Goal: Task Accomplishment & Management: Complete application form

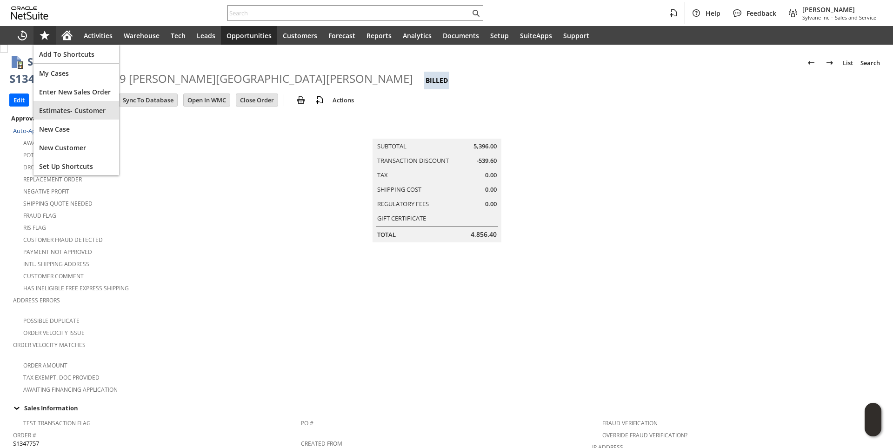
click at [59, 103] on div "Estimates- Customer" at bounding box center [76, 110] width 86 height 19
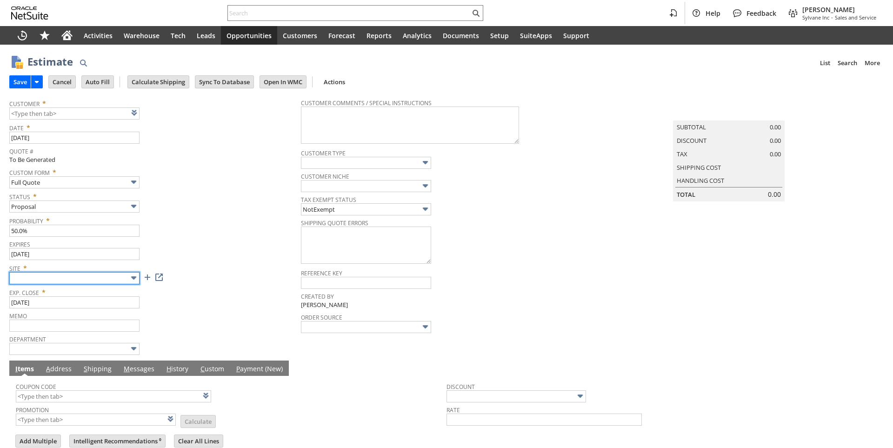
click at [114, 278] on input "text" at bounding box center [74, 278] width 130 height 12
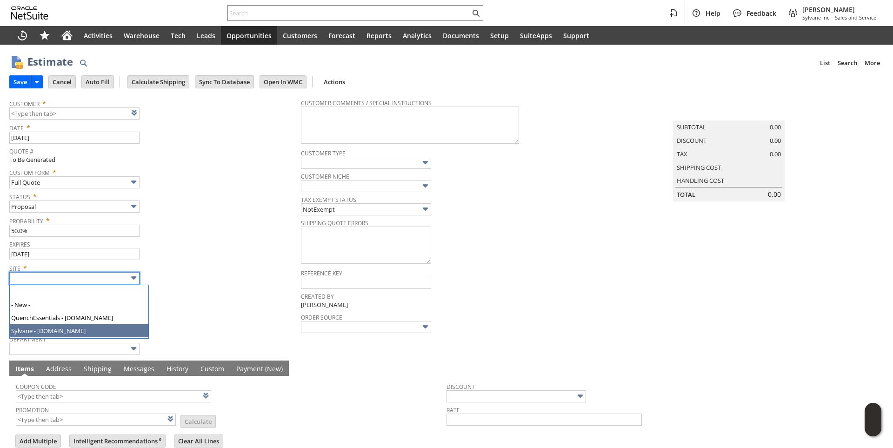
type input "Sylvane - [DOMAIN_NAME]"
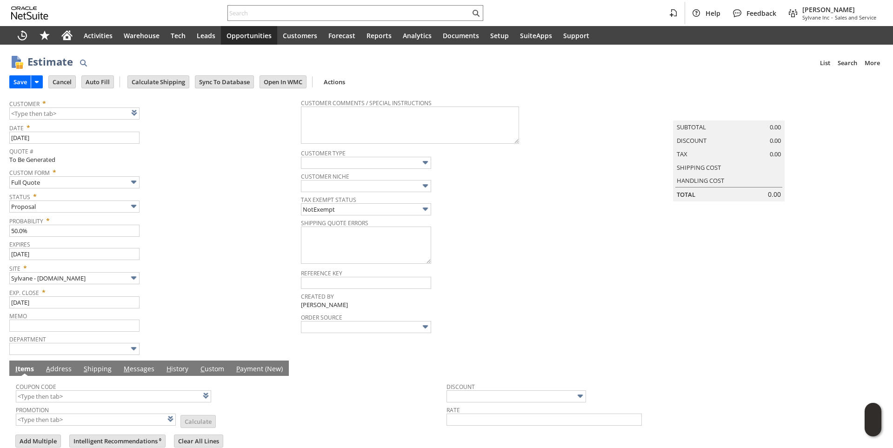
click at [236, 196] on span "Status *" at bounding box center [152, 194] width 287 height 11
click at [147, 118] on link at bounding box center [146, 112] width 10 height 10
click at [73, 113] on input "text" at bounding box center [74, 113] width 130 height 12
paste input "CU1017984 TPAC Supply"
type input "CU1017984 TPAC Supply"
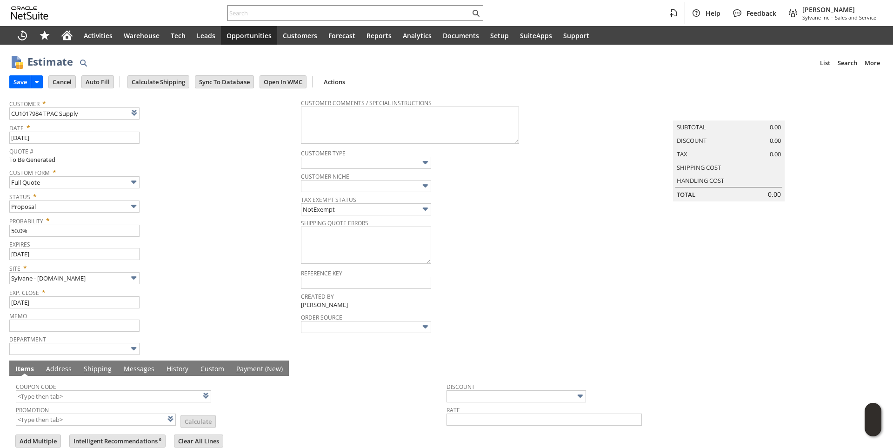
click at [226, 211] on div "Status * Proposal" at bounding box center [152, 200] width 287 height 23
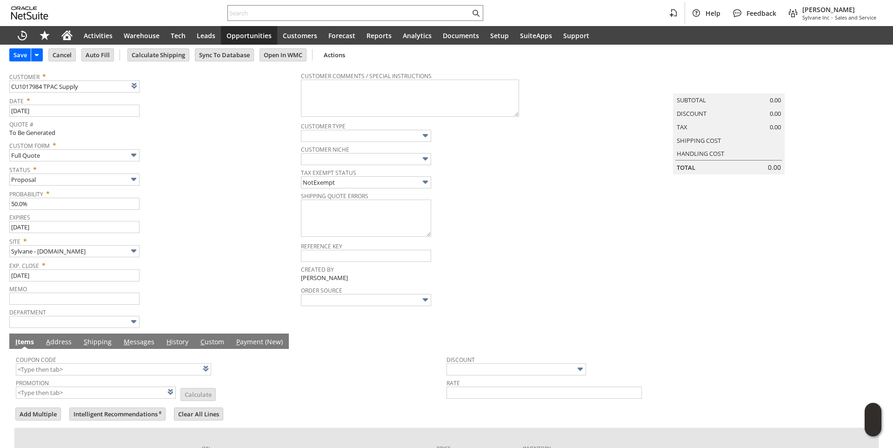
scroll to position [117, 0]
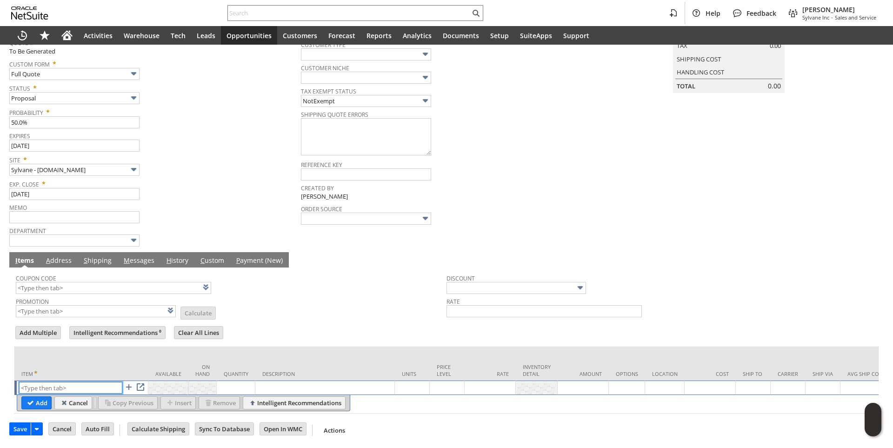
click at [53, 383] on input "text" at bounding box center [70, 388] width 103 height 12
paste input "ho15160"
type input "ho15160"
click at [249, 348] on td "Quantity" at bounding box center [236, 363] width 39 height 34
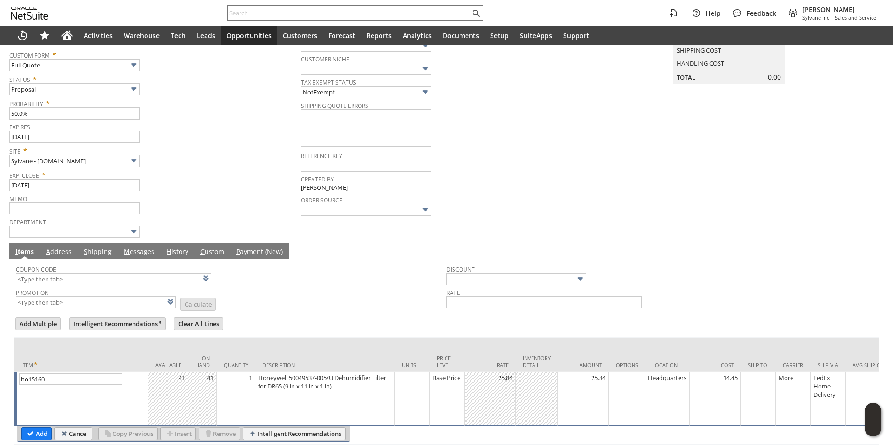
click at [251, 388] on td "1" at bounding box center [236, 399] width 39 height 54
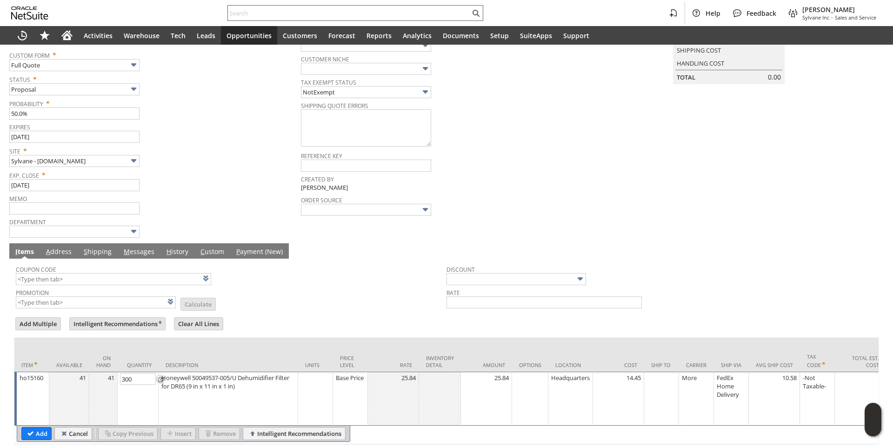
type input "300"
click at [340, 378] on div "Base Price" at bounding box center [350, 377] width 30 height 9
click at [340, 379] on input "Base Price" at bounding box center [348, 379] width 30 height 12
type input "Disco...rice"
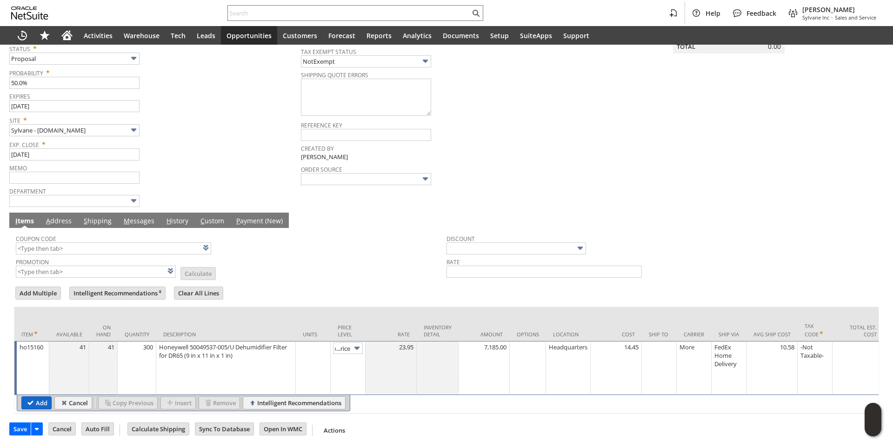
scroll to position [0, 0]
click at [33, 397] on input "Add" at bounding box center [36, 403] width 29 height 12
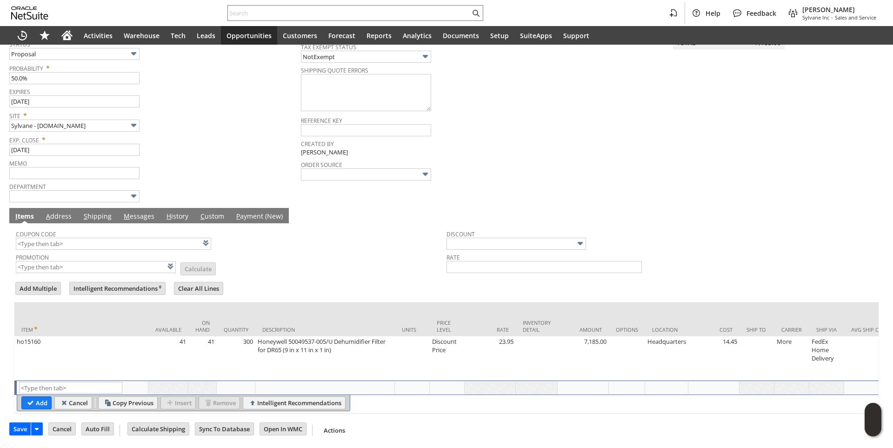
click at [141, 212] on link "M essages" at bounding box center [138, 217] width 35 height 10
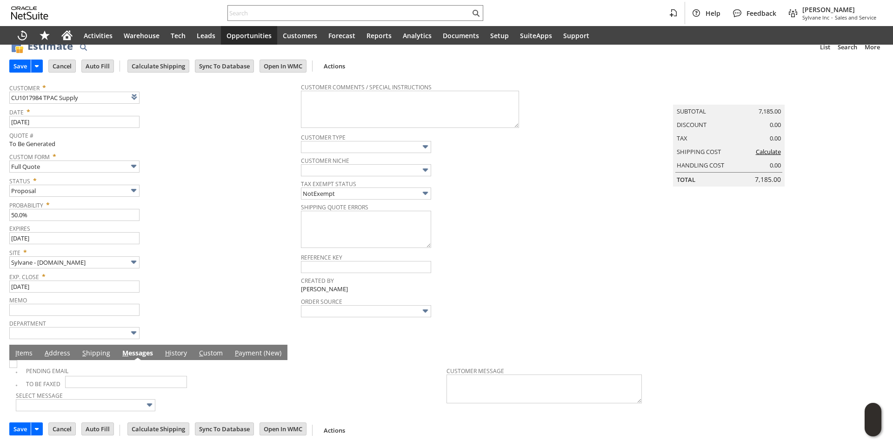
click at [17, 366] on img at bounding box center [13, 364] width 8 height 8
checkbox input "true"
click at [232, 251] on span "Site *" at bounding box center [152, 250] width 287 height 11
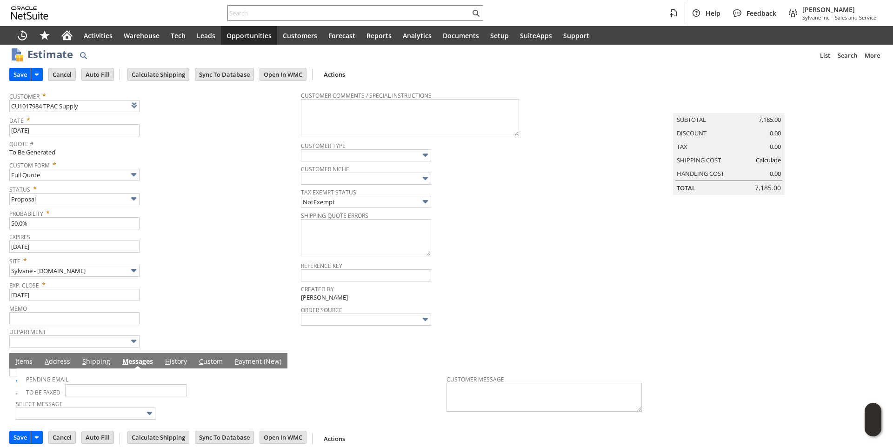
scroll to position [0, 0]
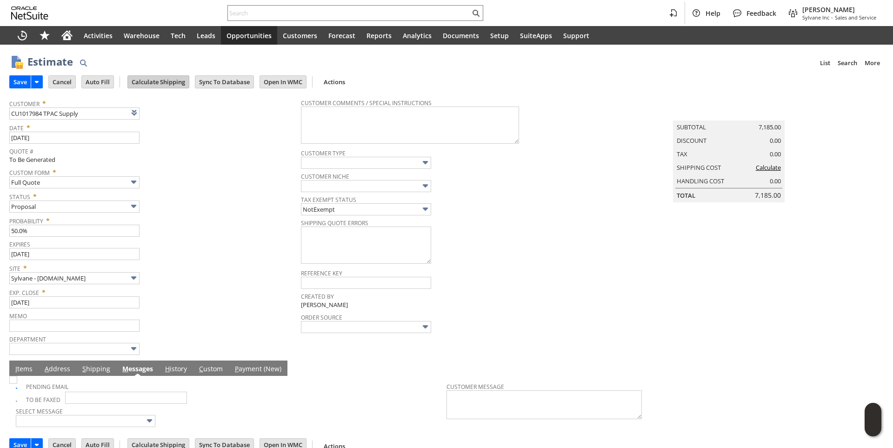
click at [173, 82] on input "Calculate Shipping" at bounding box center [158, 82] width 61 height 12
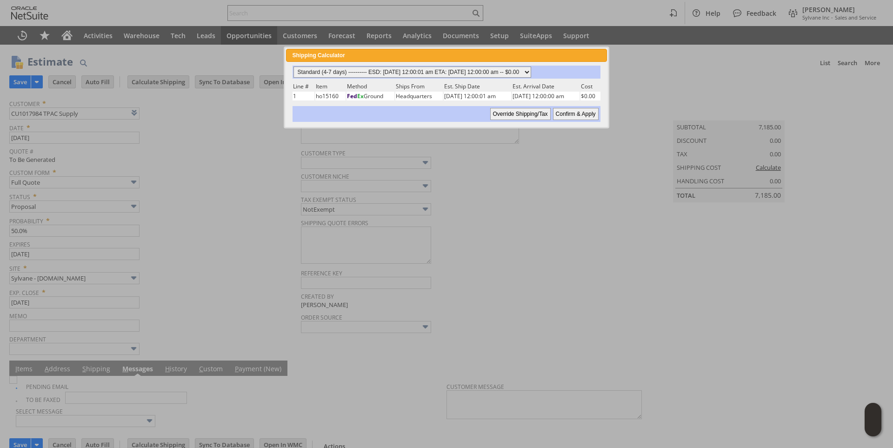
click at [531, 73] on select "Standard (4-7 days) ---------- ESD: 08/22/2025 12:00:01 am ETA: 08/28/2025 12:0…" at bounding box center [412, 71] width 238 height 11
click at [293, 66] on select "Standard (4-7 days) ---------- ESD: 08/22/2025 12:00:01 am ETA: 08/28/2025 12:0…" at bounding box center [412, 71] width 238 height 11
click at [585, 112] on input "Confirm & Apply" at bounding box center [576, 114] width 46 height 12
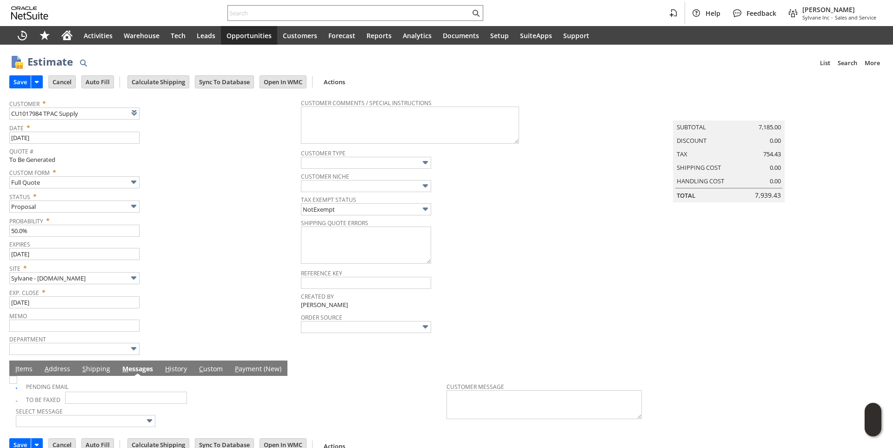
drag, startPoint x: 25, startPoint y: 77, endPoint x: 255, endPoint y: 214, distance: 268.0
click at [25, 77] on input "Save" at bounding box center [20, 82] width 21 height 12
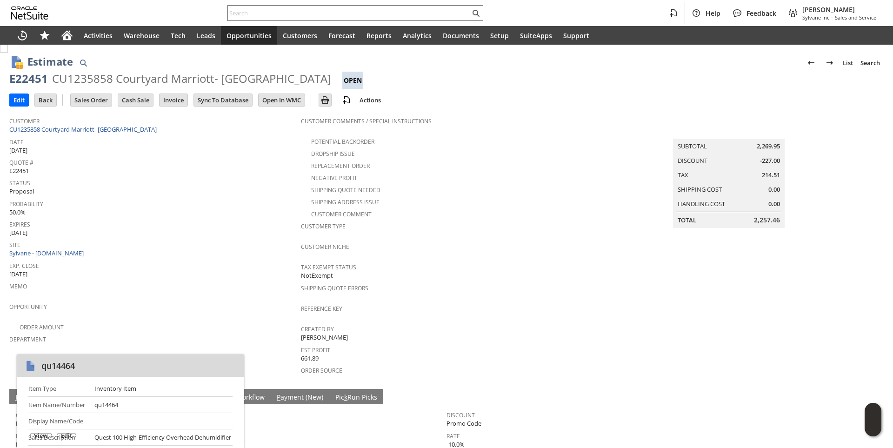
click at [254, 15] on input "text" at bounding box center [349, 12] width 242 height 11
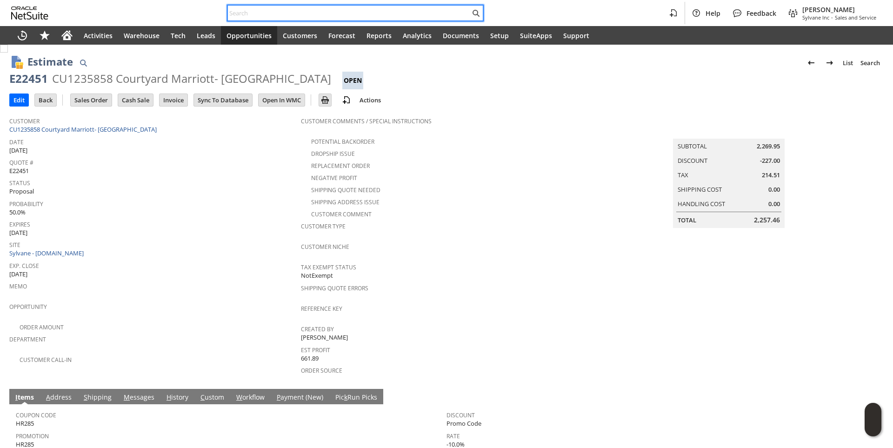
paste input "chadd@tpacsupply.com"
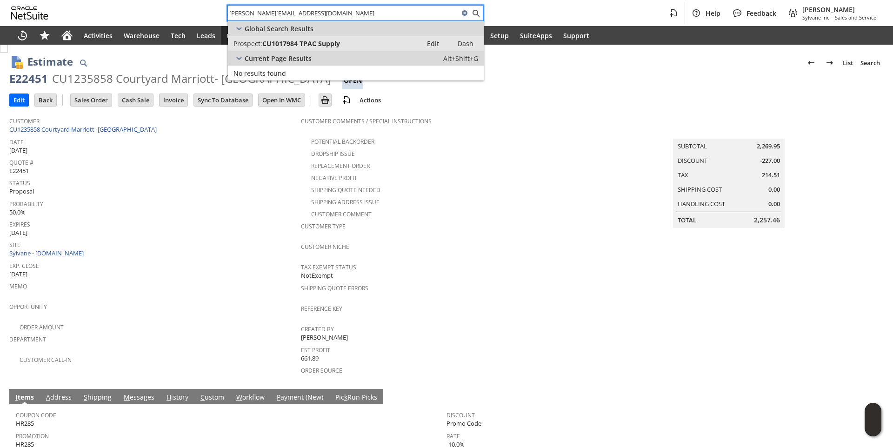
type input "chadd@tpacsupply.com"
click at [279, 39] on span "CU1017984 TPAC Supply" at bounding box center [301, 43] width 78 height 9
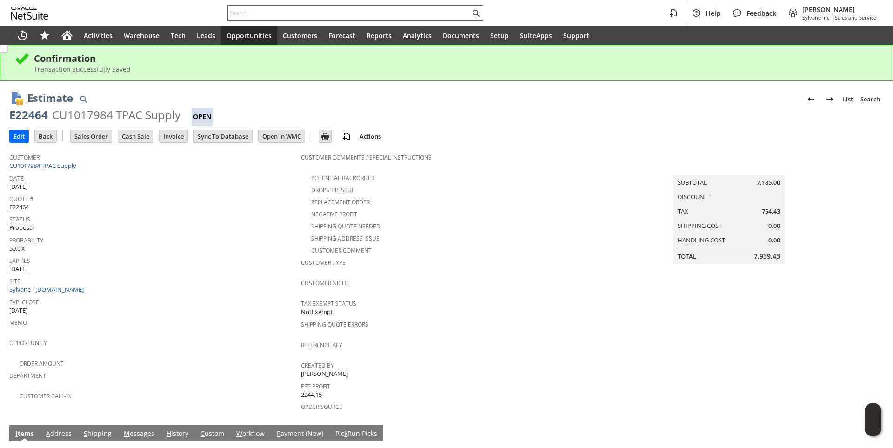
click at [268, 11] on input "text" at bounding box center [349, 12] width 242 height 11
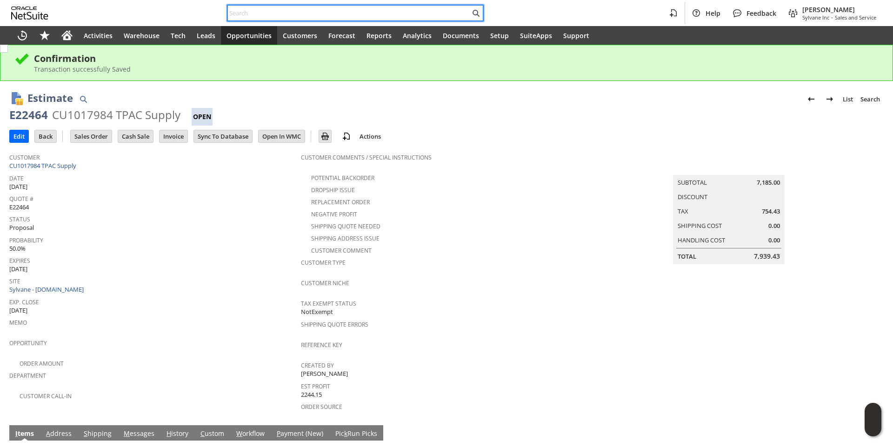
paste input "S1346781"
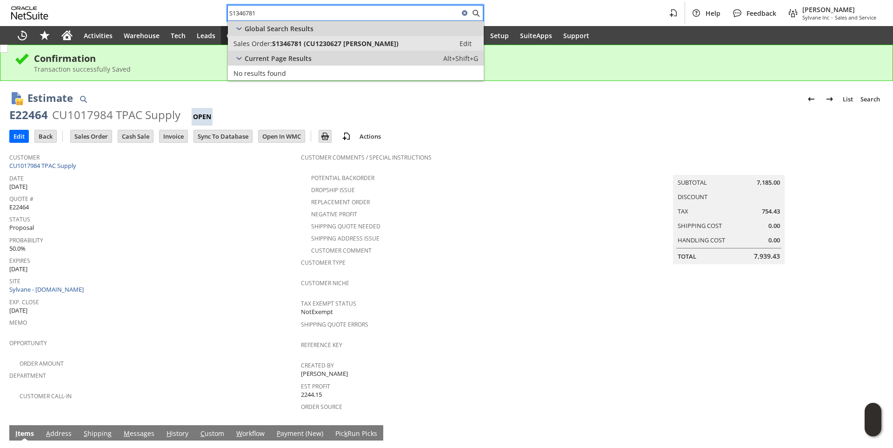
type input "S1346781"
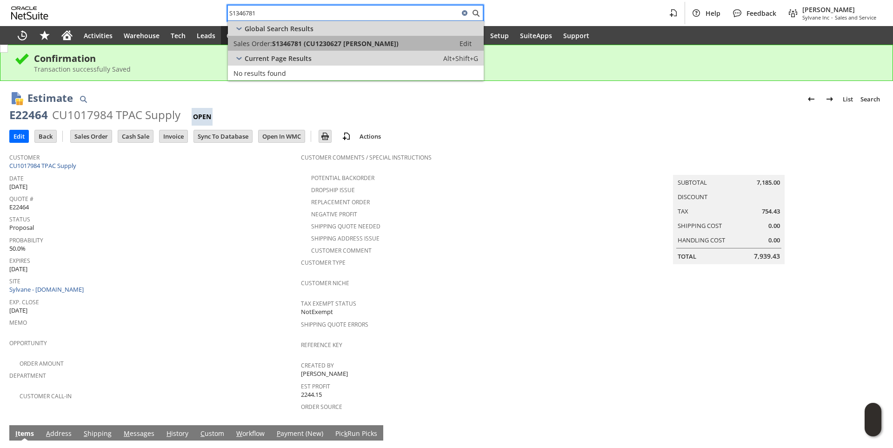
click at [311, 46] on span "S1346781 (CU1230627 Will Bainbridge)" at bounding box center [335, 43] width 126 height 9
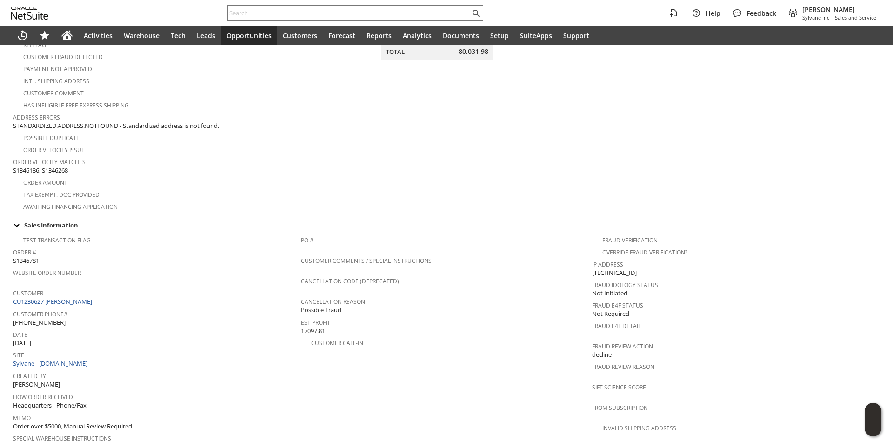
scroll to position [279, 0]
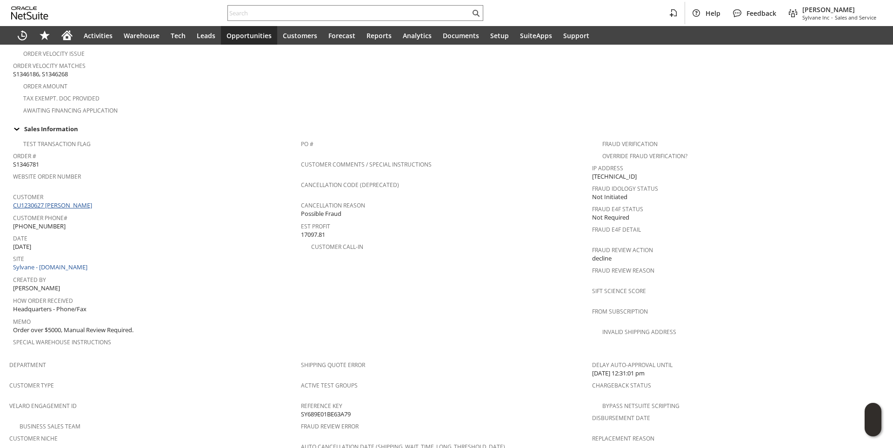
click at [73, 201] on link "CU1230627 Will Bainbridge" at bounding box center [53, 205] width 81 height 8
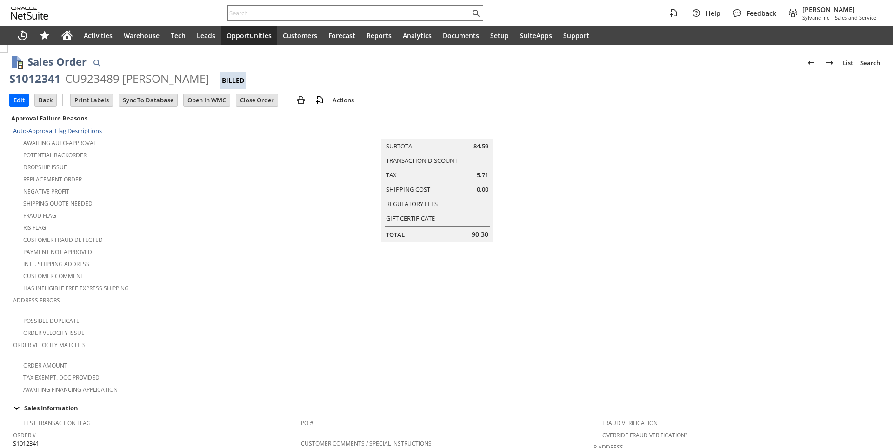
scroll to position [516, 0]
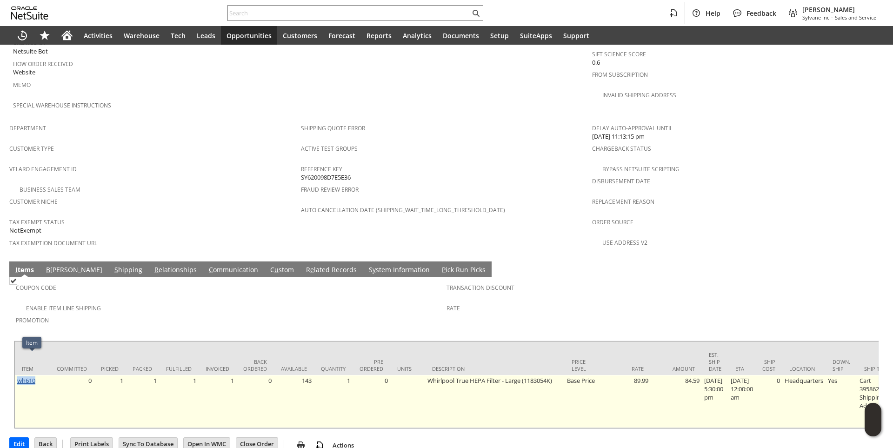
drag, startPoint x: 38, startPoint y: 359, endPoint x: 17, endPoint y: 359, distance: 20.5
click at [17, 375] on td "wh610" at bounding box center [32, 401] width 35 height 53
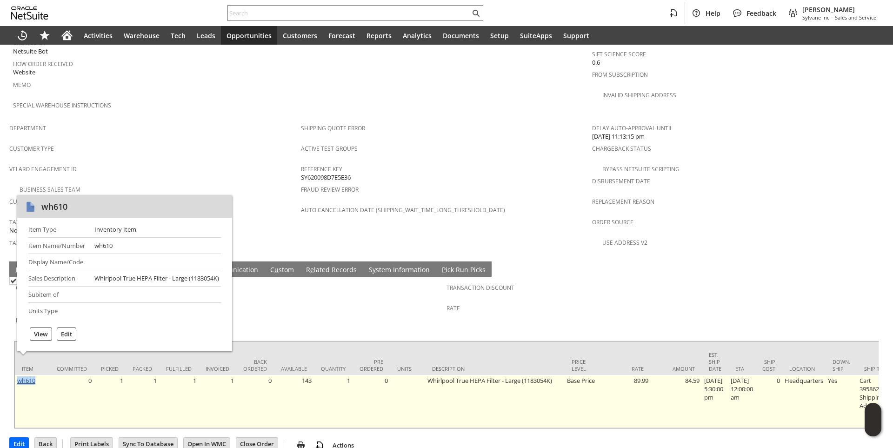
copy link "wh610"
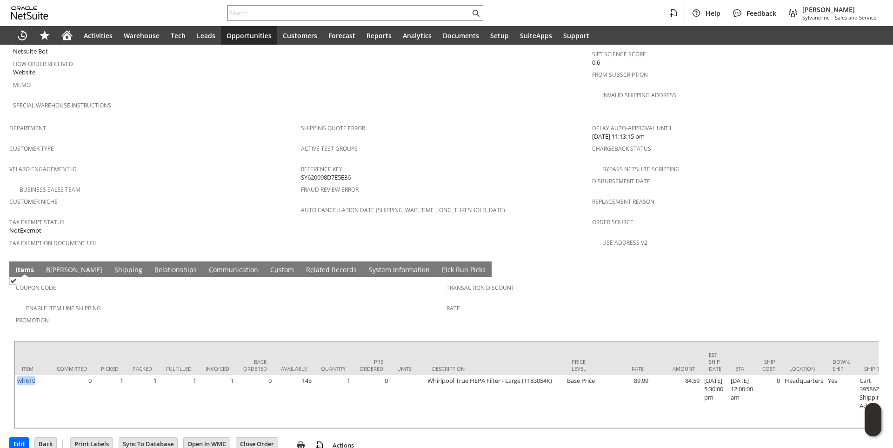
scroll to position [423, 0]
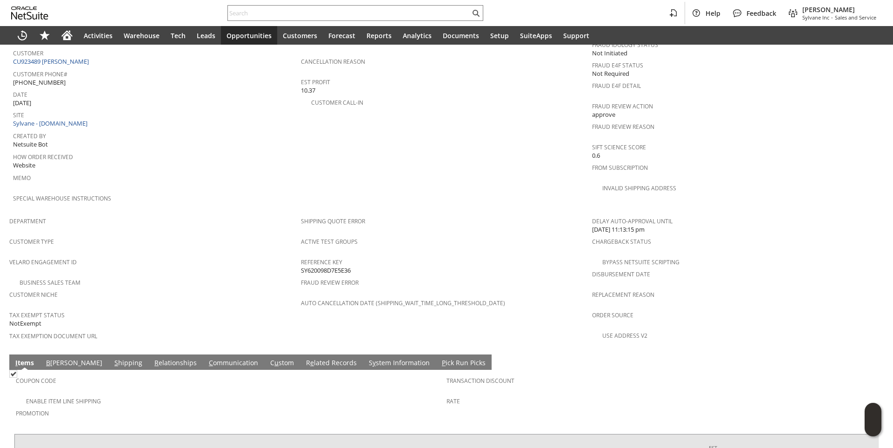
click at [233, 171] on span "Memo" at bounding box center [154, 176] width 283 height 11
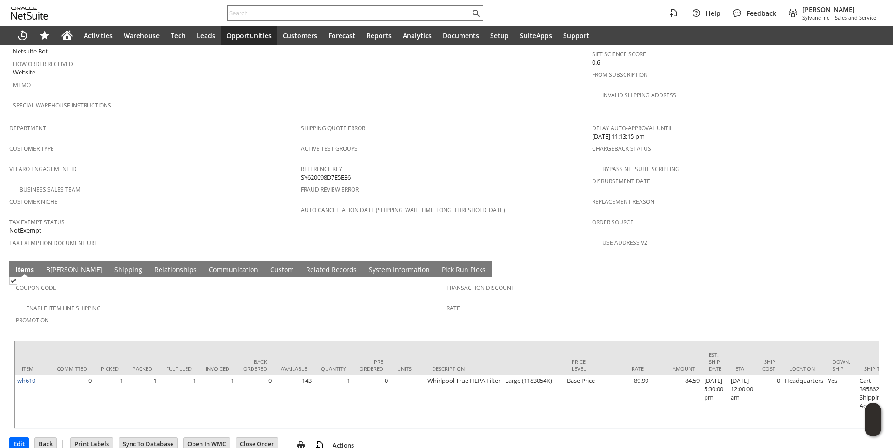
click at [112, 265] on link "S hipping" at bounding box center [128, 270] width 33 height 10
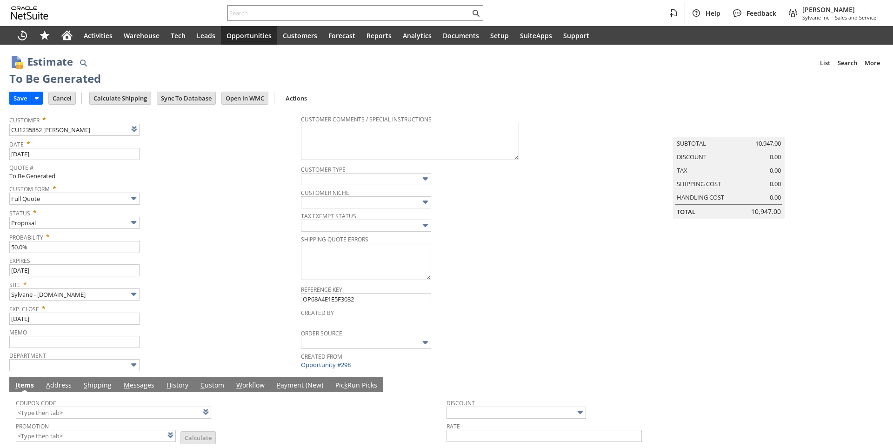
type input "Add"
type input "Copy Previous"
type input "Intelligent Recommendations ⁰"
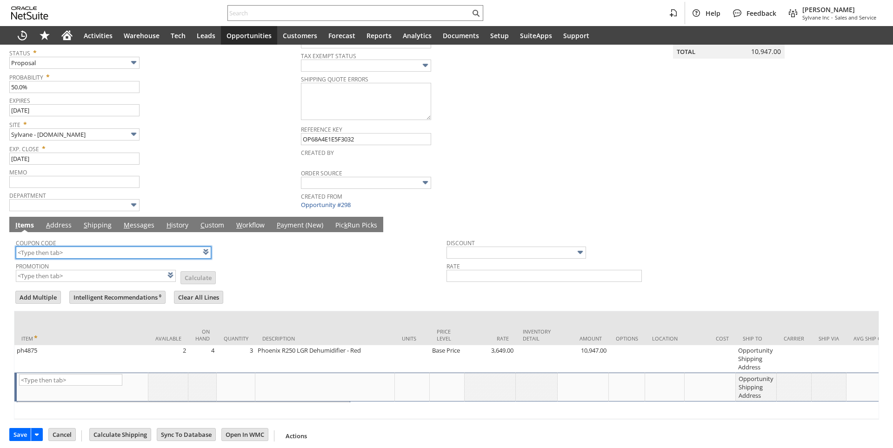
click at [60, 254] on input "text" at bounding box center [113, 252] width 195 height 12
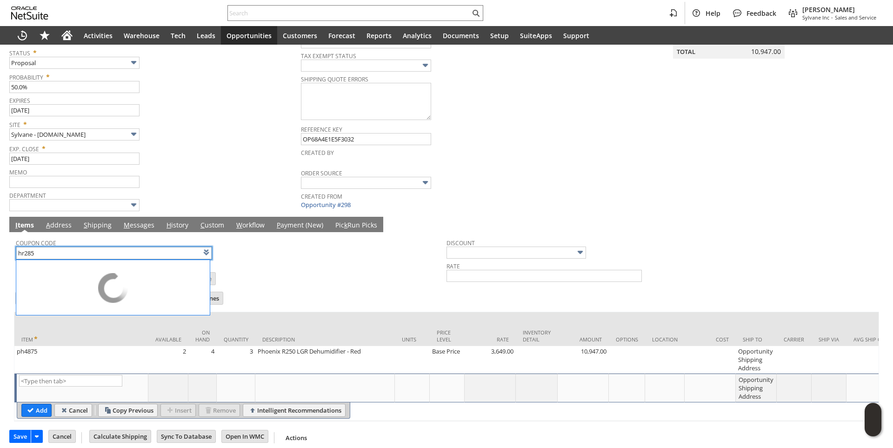
click at [391, 262] on td "Promotion List Calculate" at bounding box center [231, 271] width 431 height 23
type input "HR285"
type input "Promo Code"
type input "-10.0%"
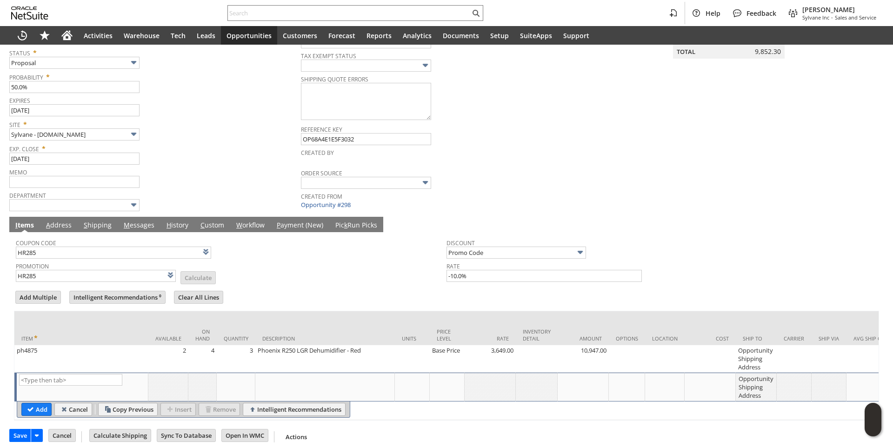
scroll to position [0, 198]
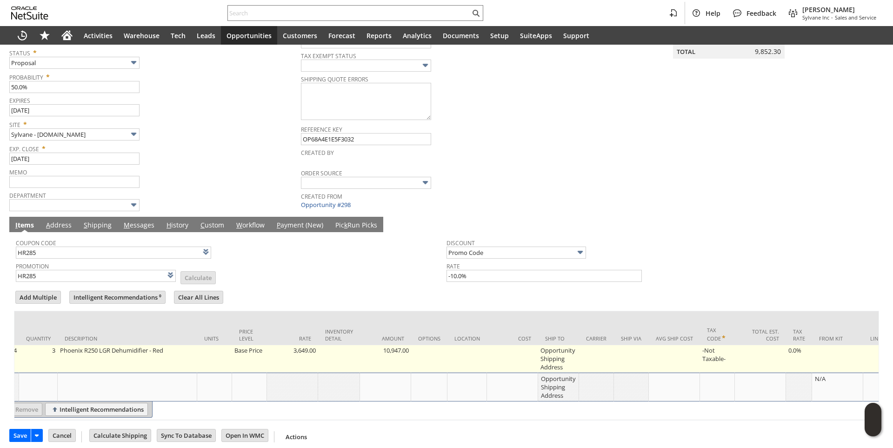
click at [558, 360] on td "Opportunity Shipping Address" at bounding box center [558, 358] width 41 height 27
type input "Opportunity Shipping Address"
type input "OK"
type input "Make Copy"
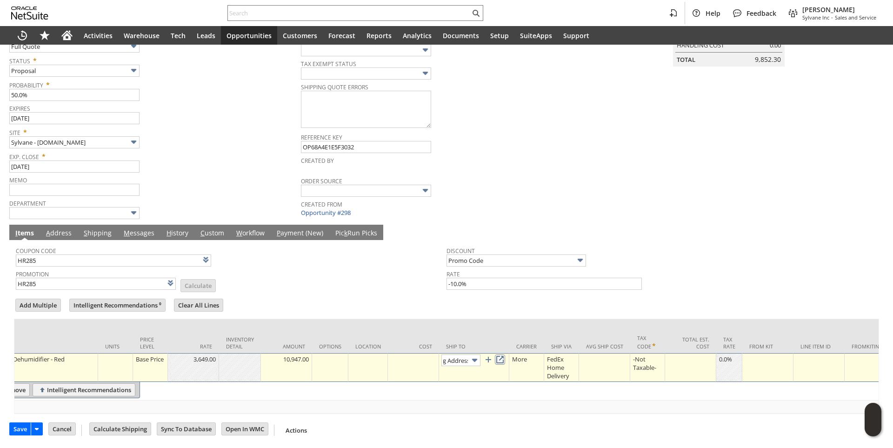
scroll to position [0, 0]
click at [505, 355] on link at bounding box center [500, 359] width 10 height 10
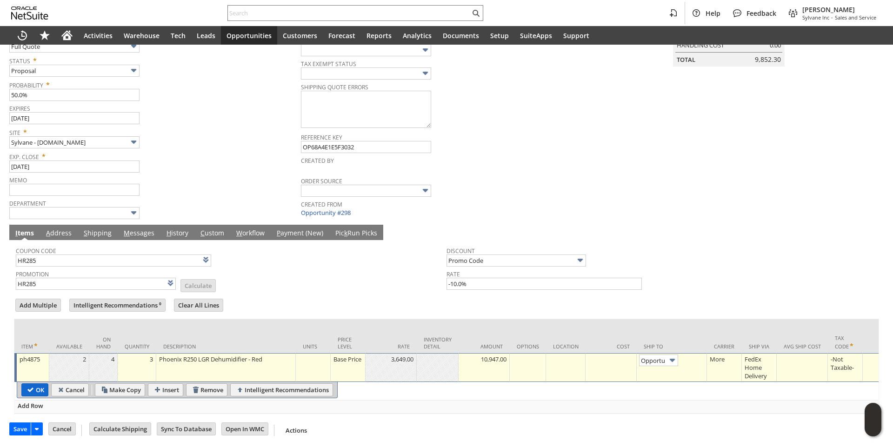
click at [41, 385] on input "OK" at bounding box center [35, 390] width 26 height 12
type input "Add"
type input "Copy Previous"
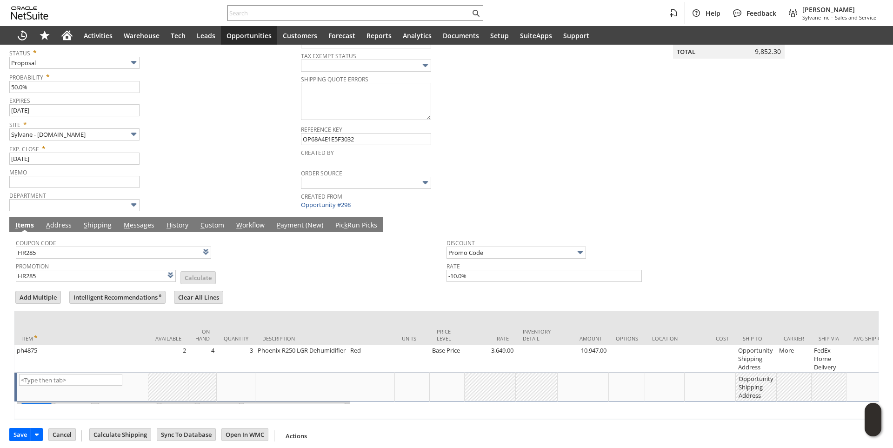
click at [131, 222] on link "M essages" at bounding box center [138, 225] width 35 height 10
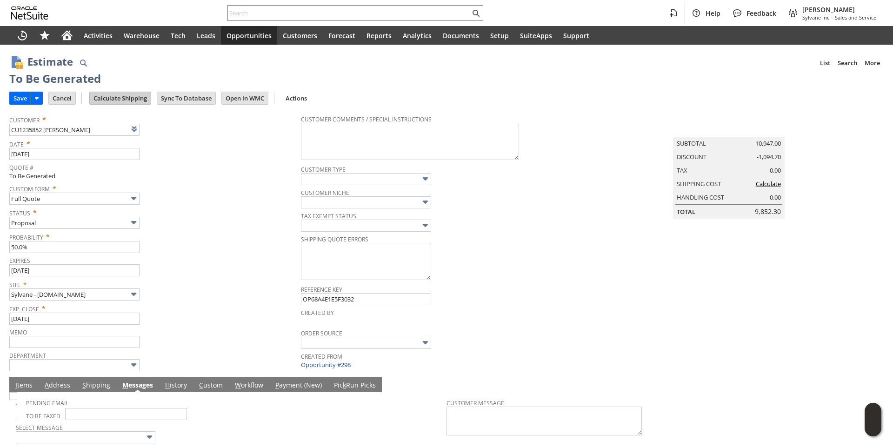
click at [117, 99] on input "Calculate Shipping" at bounding box center [120, 98] width 61 height 12
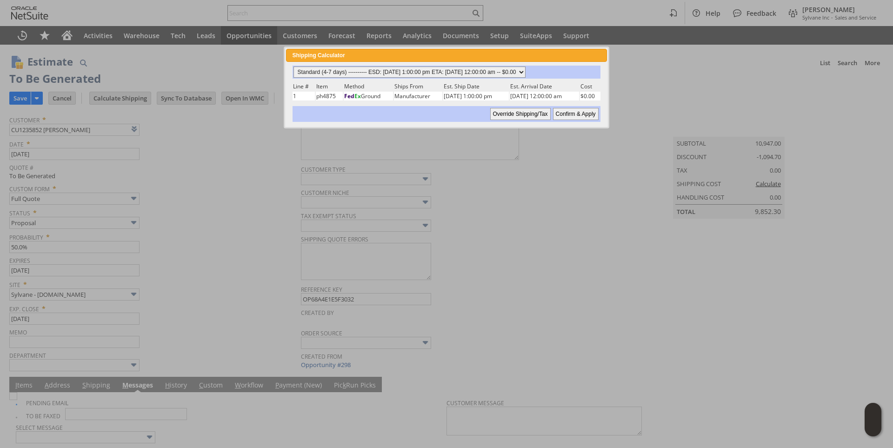
click at [525, 71] on select "Standard (4-7 days) ---------- ESD: 08/27/2025 1:00:00 pm ETA: 08/28/2025 12:00…" at bounding box center [409, 71] width 232 height 11
click at [293, 66] on select "Standard (4-7 days) ---------- ESD: 08/27/2025 1:00:00 pm ETA: 08/28/2025 12:00…" at bounding box center [409, 71] width 232 height 11
click at [573, 112] on input "Confirm & Apply" at bounding box center [576, 114] width 46 height 12
type input "NotExempt"
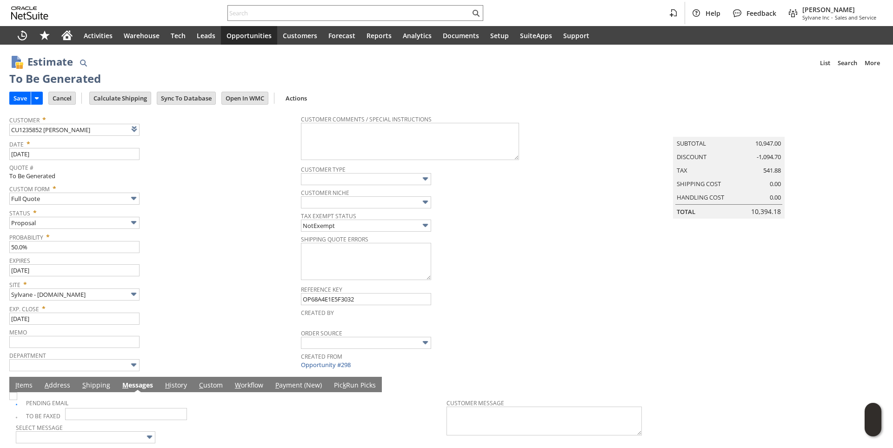
drag, startPoint x: 13, startPoint y: 94, endPoint x: 128, endPoint y: 182, distance: 144.5
click at [13, 94] on input "Save" at bounding box center [20, 98] width 21 height 12
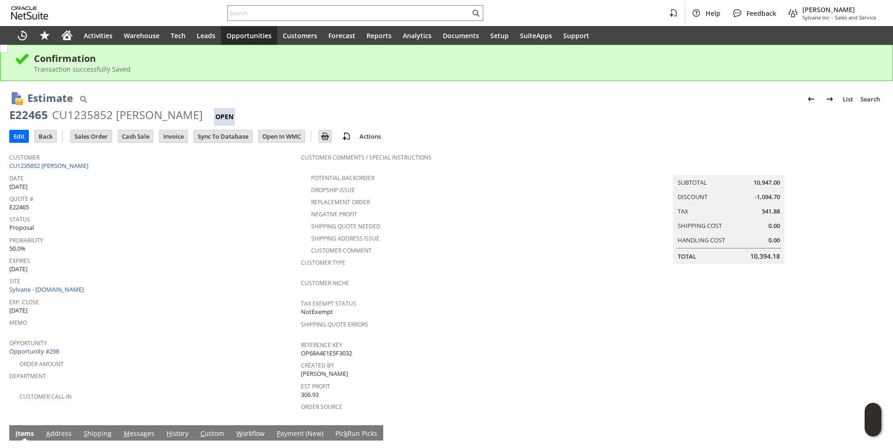
click at [255, 37] on span "Opportunities" at bounding box center [248, 35] width 45 height 9
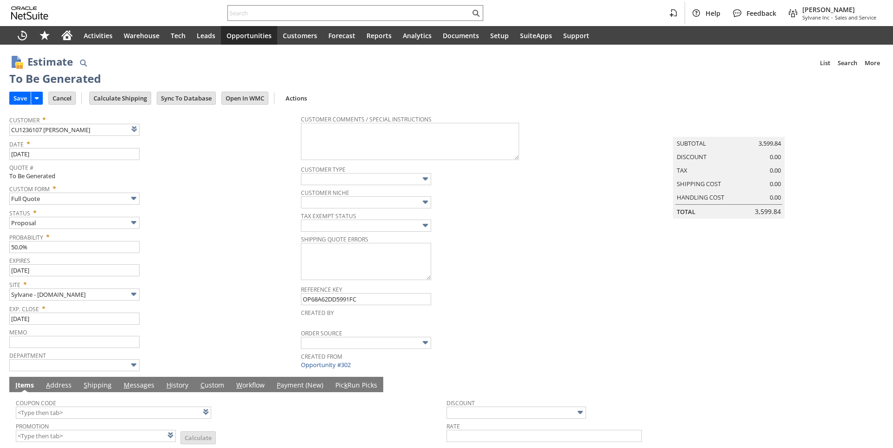
type input "Intelligent Recommendations ⁰"
type input "Add"
type input "Copy Previous"
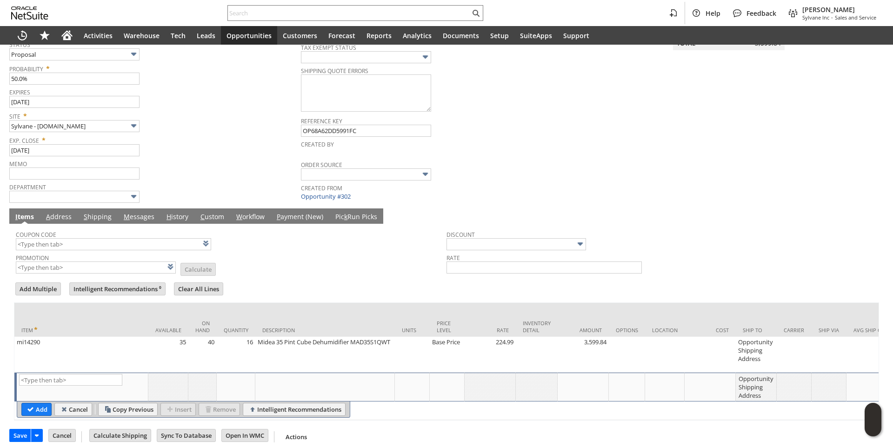
click at [120, 255] on span "Promotion" at bounding box center [96, 256] width 160 height 10
click at [122, 250] on input "text" at bounding box center [113, 244] width 195 height 12
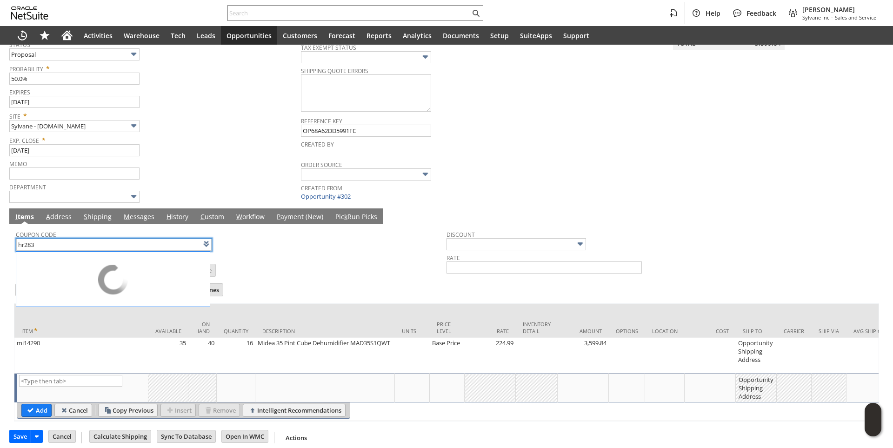
click at [351, 307] on td "Description" at bounding box center [325, 321] width 140 height 34
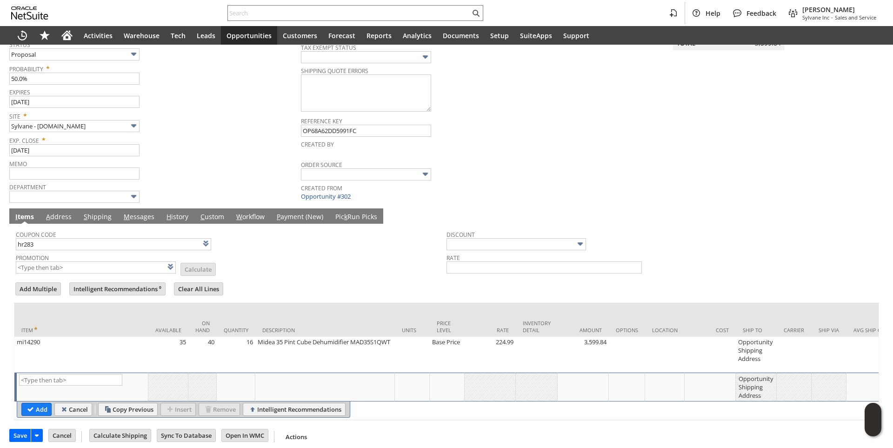
type input "HR283"
type input "Promo Code"
type input "-5.0%"
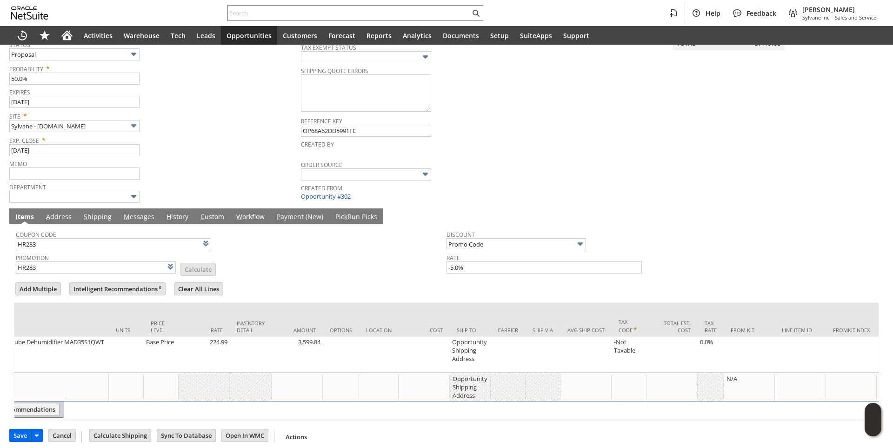
scroll to position [0, 297]
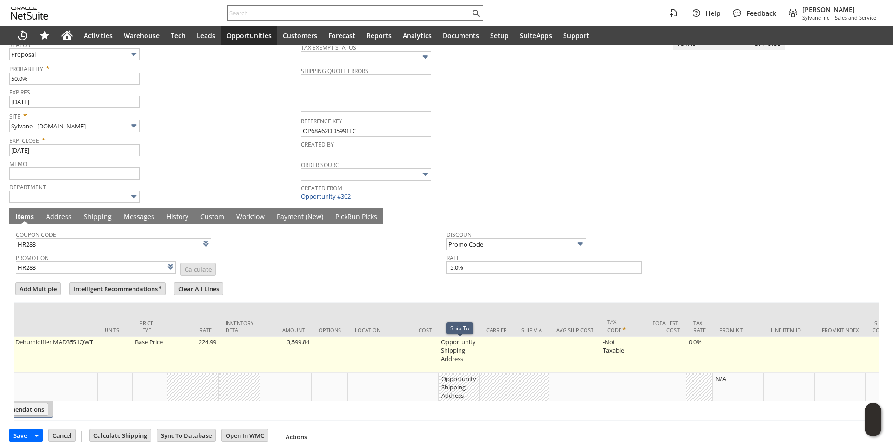
click at [453, 344] on td "Opportunity Shipping Address" at bounding box center [459, 355] width 41 height 36
type input "Opportunity Shipping Address"
type input "OK"
type input "Make Copy"
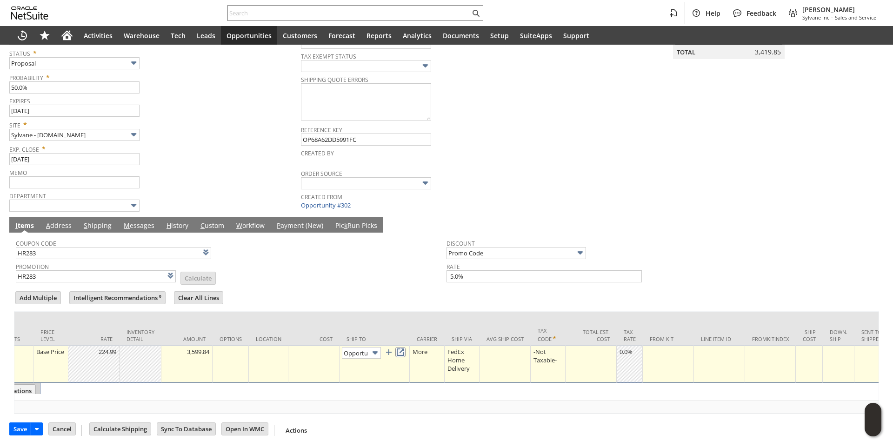
scroll to position [0, 58]
click at [410, 345] on td "Opportunity Shipping Address" at bounding box center [374, 363] width 70 height 37
click at [404, 346] on link at bounding box center [400, 351] width 10 height 10
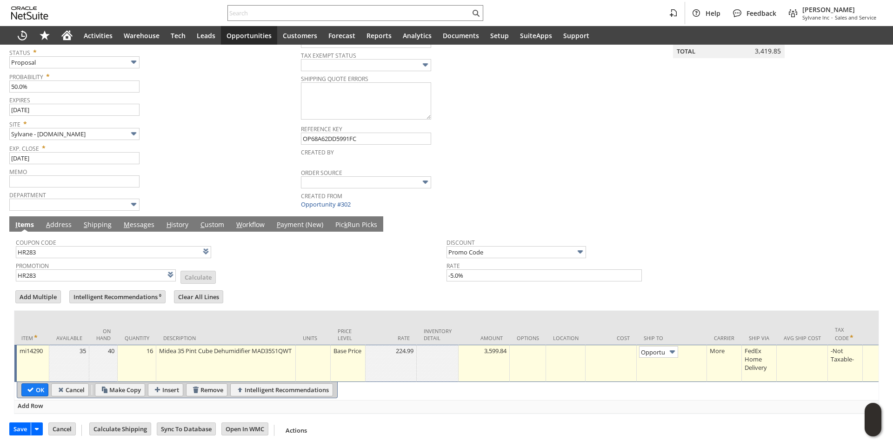
drag, startPoint x: 40, startPoint y: 381, endPoint x: 162, endPoint y: 223, distance: 200.3
click at [40, 384] on input "OK" at bounding box center [35, 390] width 26 height 12
type input "Add"
type input "Copy Previous"
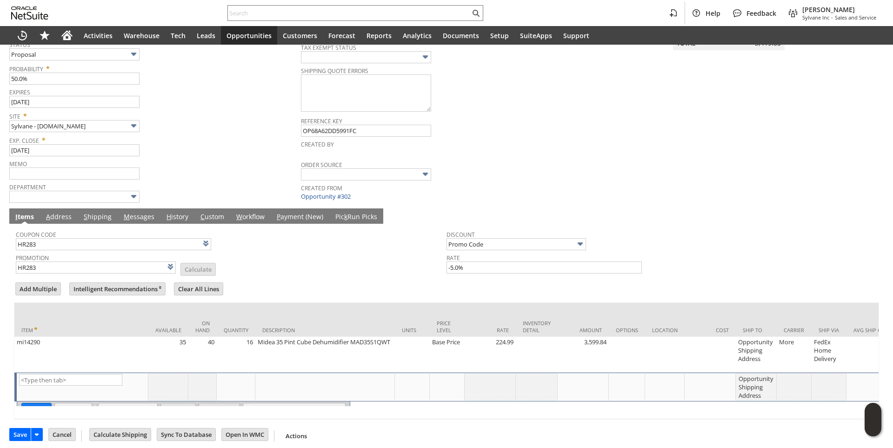
click at [132, 217] on link "M essages" at bounding box center [138, 217] width 35 height 10
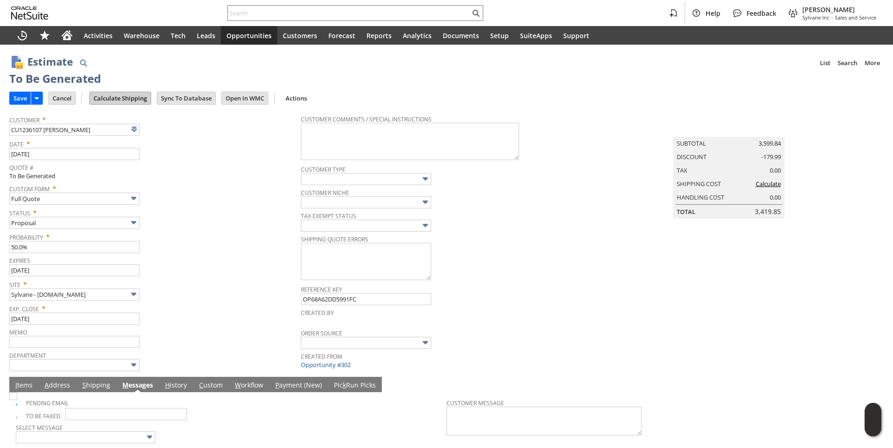
click at [131, 95] on input "Calculate Shipping" at bounding box center [120, 98] width 61 height 12
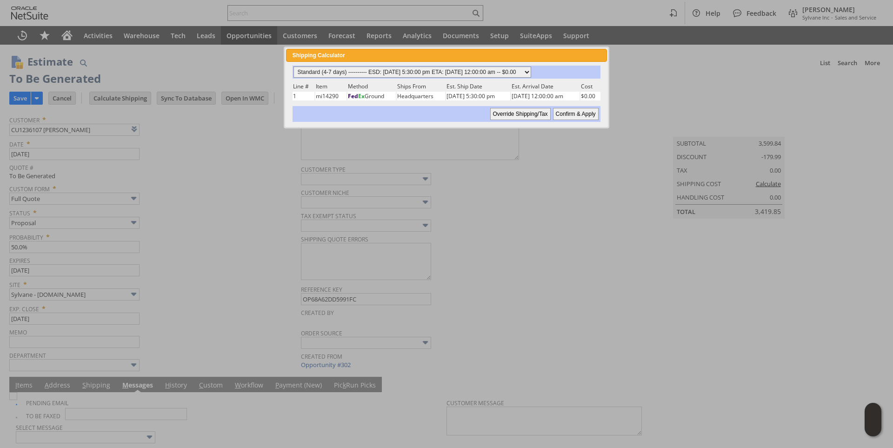
click at [531, 72] on select "Standard (4-7 days) ---------- ESD: 08/22/2025 5:30:00 pm ETA: 08/26/2025 12:00…" at bounding box center [412, 71] width 238 height 11
select select "3 Day ------------------------ ESD: 08/22/2025 5:30:00 pm ETA: 08/26/2025 12:00…"
click at [293, 66] on select "Standard (4-7 days) ---------- ESD: 08/22/2025 5:30:00 pm ETA: 08/26/2025 12:00…" at bounding box center [412, 71] width 238 height 11
click at [578, 118] on input "Confirm & Apply" at bounding box center [576, 114] width 46 height 12
type input "NotExempt"
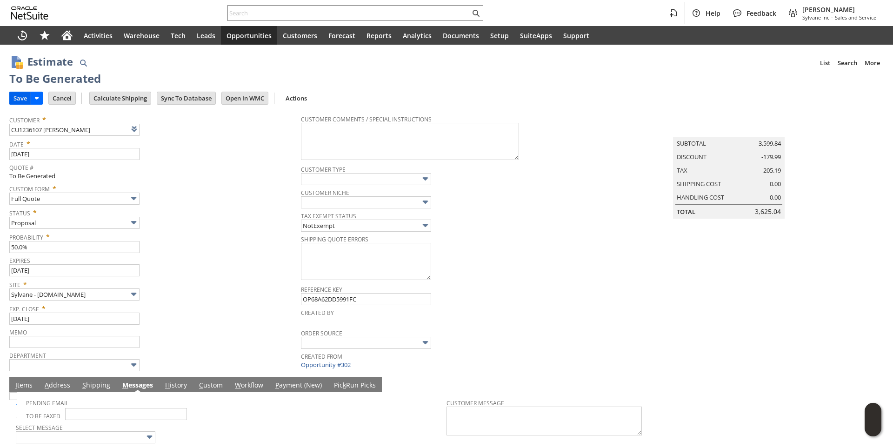
click at [21, 97] on input "Save" at bounding box center [20, 98] width 21 height 12
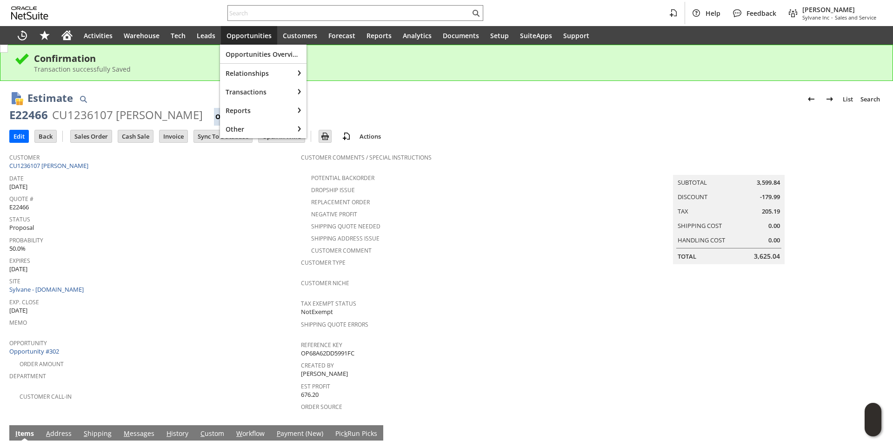
click at [235, 31] on span "Opportunities" at bounding box center [248, 35] width 45 height 9
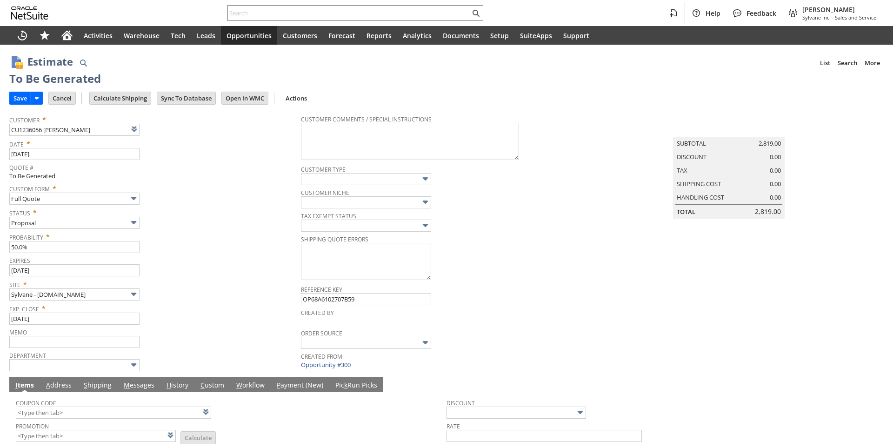
type input "Intelligent Recommendations ⁰"
type input "Add"
type input "Copy Previous"
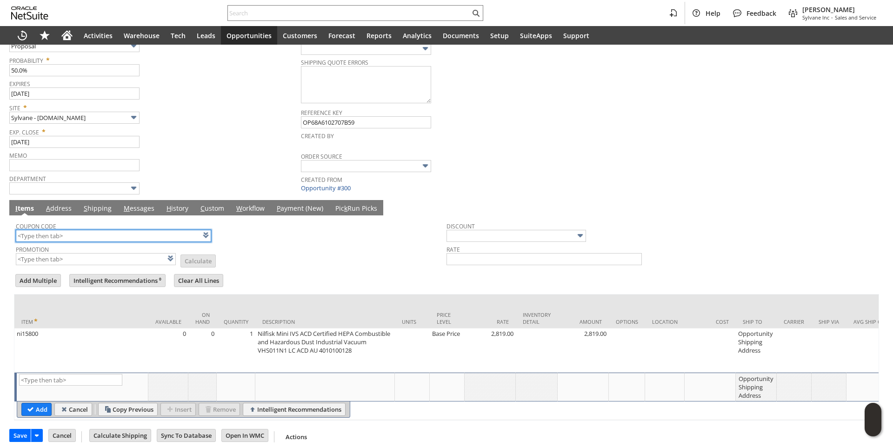
click at [97, 241] on input "text" at bounding box center [113, 236] width 195 height 12
click at [130, 208] on link "M essages" at bounding box center [138, 209] width 35 height 10
type input "HR283"
type input "Promo Code"
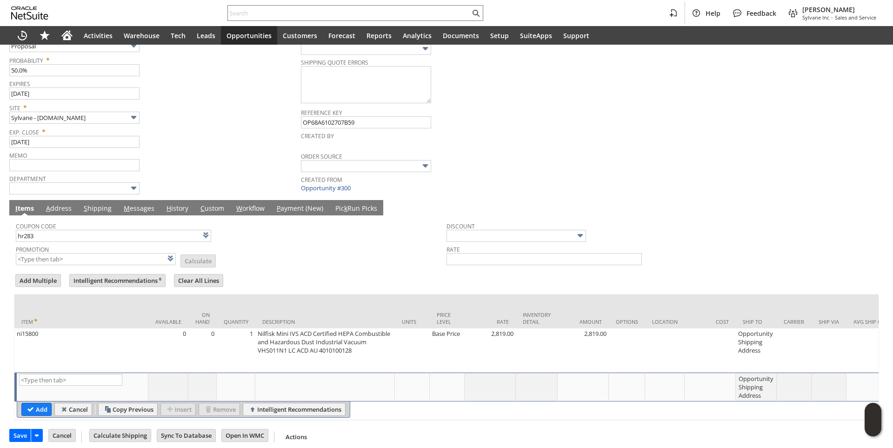
type input "-5.0%"
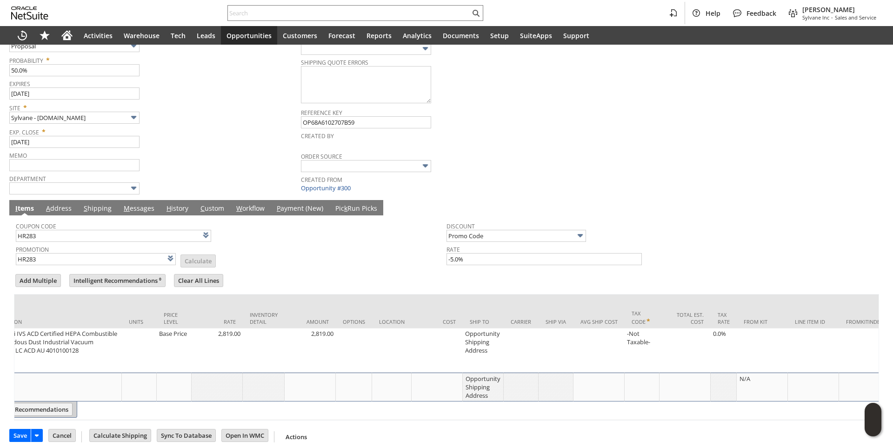
scroll to position [0, 275]
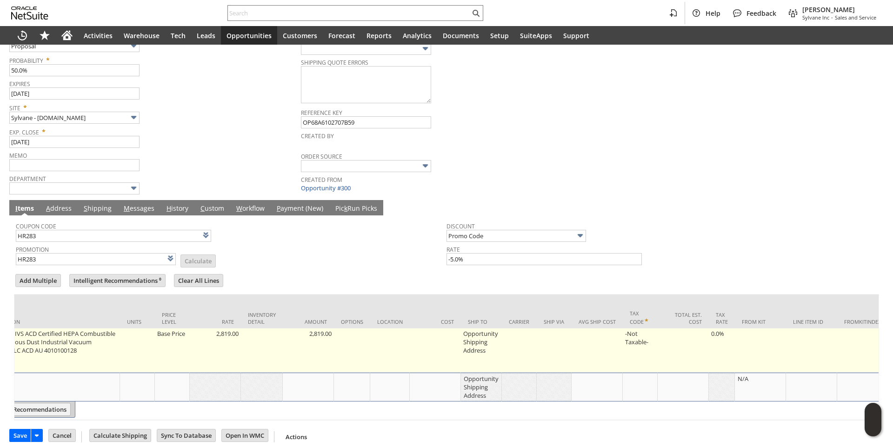
click at [492, 350] on td "Opportunity Shipping Address" at bounding box center [481, 350] width 41 height 44
type input "Opportunity Shipping Address"
type input "OK"
type input "Make Copy"
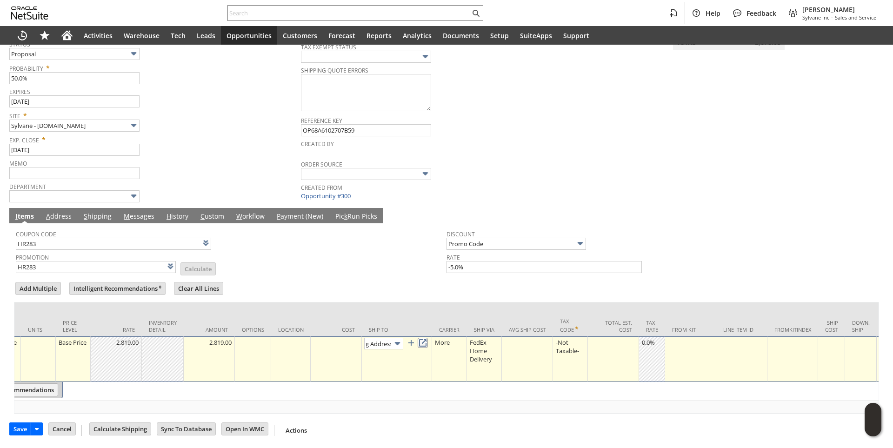
scroll to position [0, 0]
click at [428, 339] on link at bounding box center [423, 343] width 10 height 10
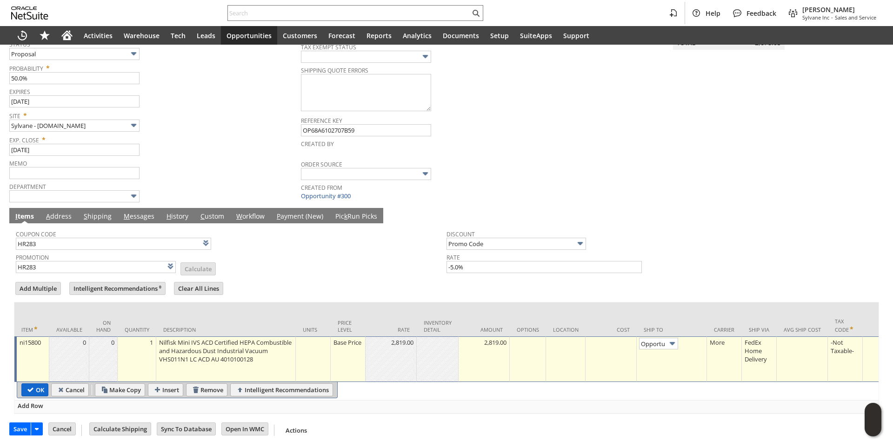
click at [39, 386] on input "OK" at bounding box center [35, 390] width 26 height 12
type input "Add"
type input "Copy Previous"
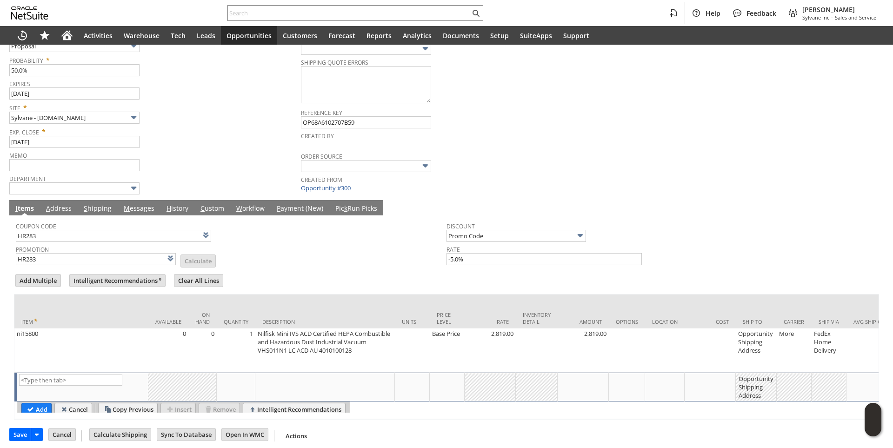
click at [144, 207] on link "M essages" at bounding box center [138, 209] width 35 height 10
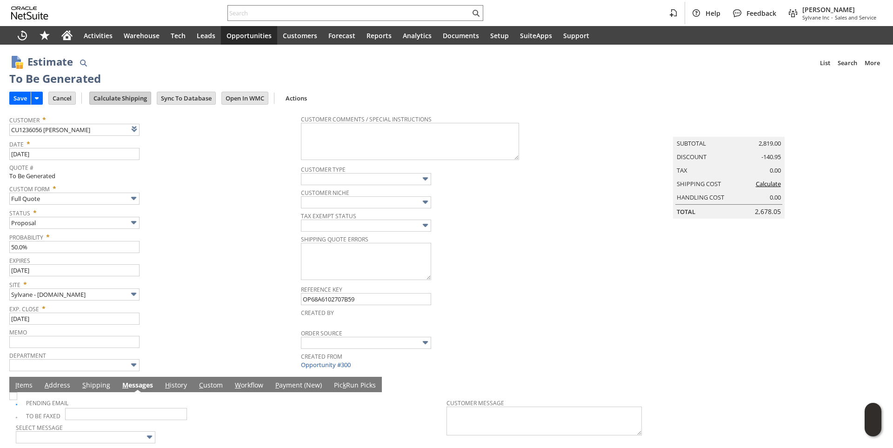
click at [127, 94] on input "Calculate Shipping" at bounding box center [120, 98] width 61 height 12
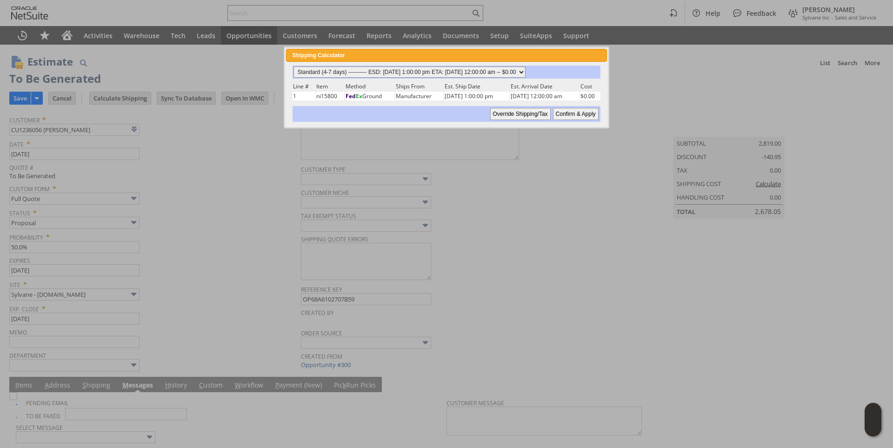
click at [525, 73] on select "Standard (4-7 days) ---------- ESD: 08/27/2025 1:00:00 pm ETA: 09/02/2025 12:00…" at bounding box center [409, 71] width 232 height 11
click at [293, 66] on select "Standard (4-7 days) ---------- ESD: 08/27/2025 1:00:00 pm ETA: 09/02/2025 12:00…" at bounding box center [409, 71] width 232 height 11
click at [564, 114] on input "Confirm & Apply" at bounding box center [576, 114] width 46 height 12
type input "NotExempt"
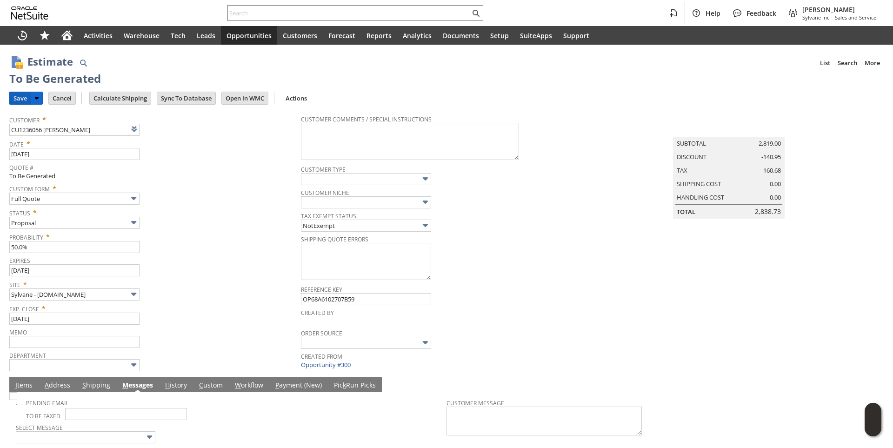
click at [20, 92] on input "Save" at bounding box center [20, 98] width 21 height 12
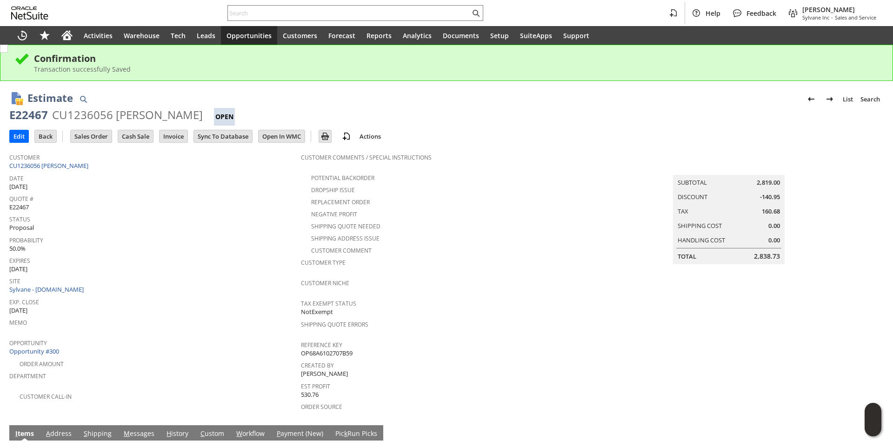
click at [254, 38] on span "Opportunities" at bounding box center [248, 35] width 45 height 9
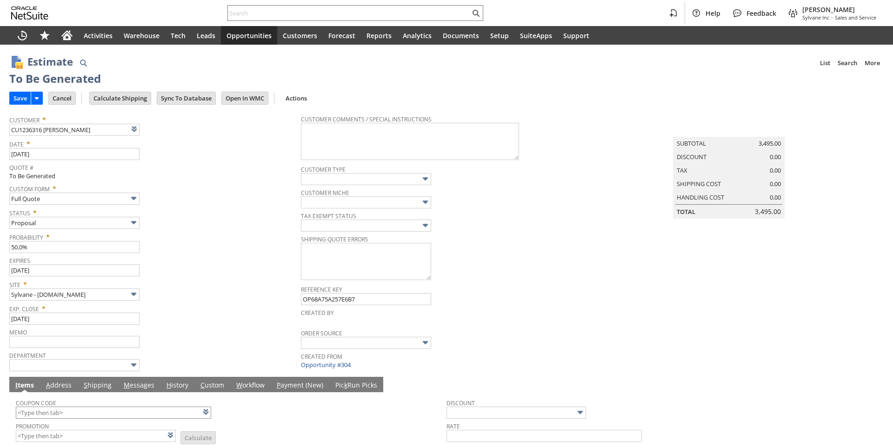
type input "Intelligent Recommendations ⁰"
type input "Add"
type input "Copy Previous"
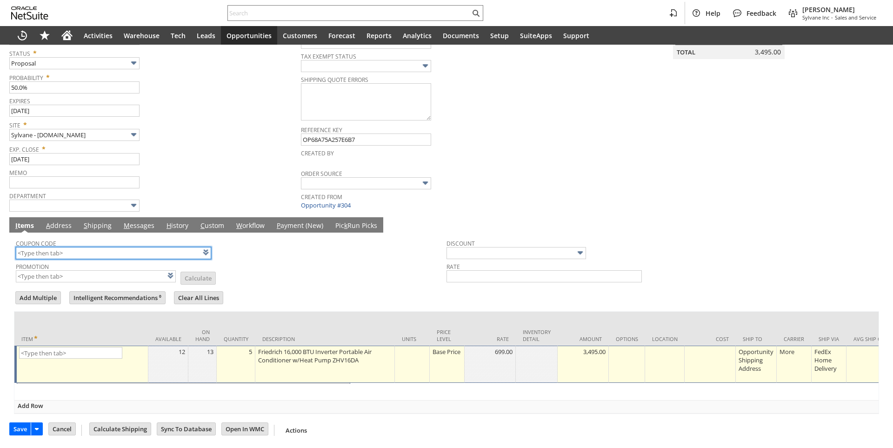
click at [52, 247] on input "text" at bounding box center [113, 253] width 195 height 12
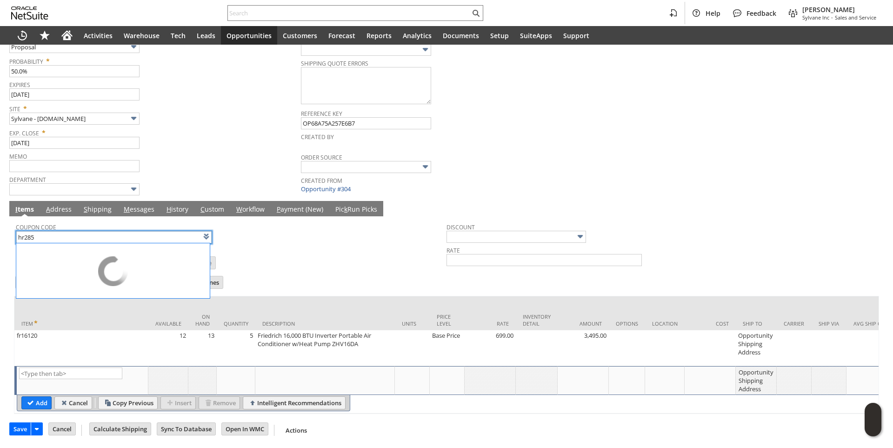
type input "HR285"
type input "Promo Code"
type input "-10.0%"
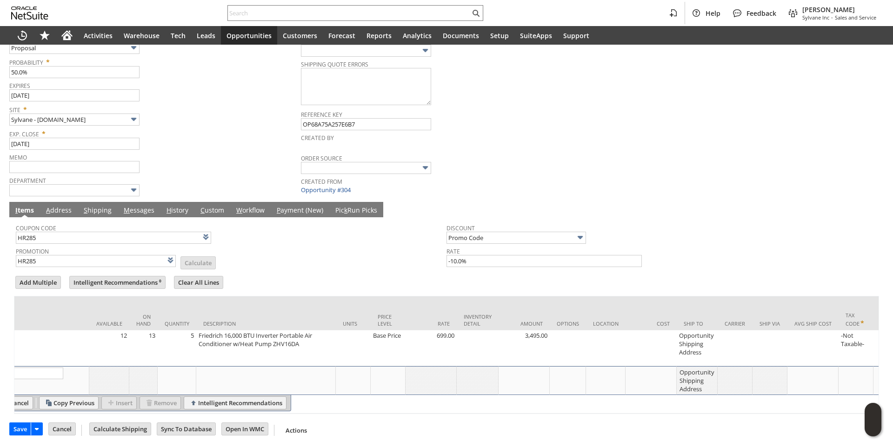
scroll to position [0, 60]
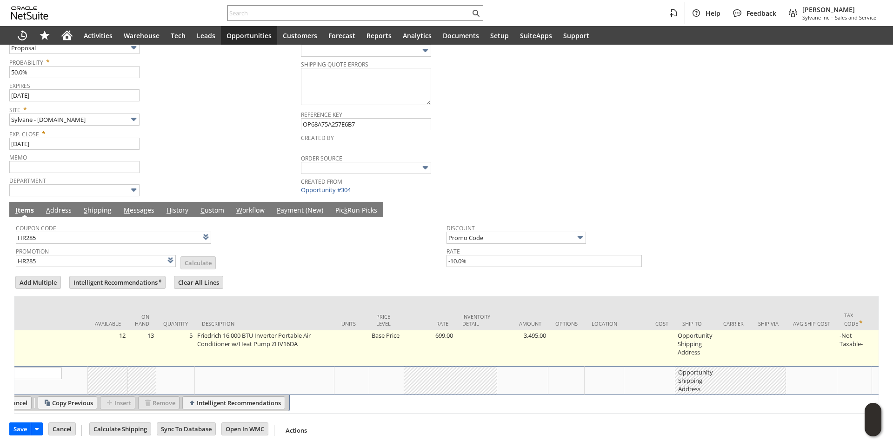
click at [683, 349] on td "Opportunity Shipping Address" at bounding box center [695, 348] width 41 height 36
type input "Opportunity Shipping Address"
type input "OK"
type input "Make Copy"
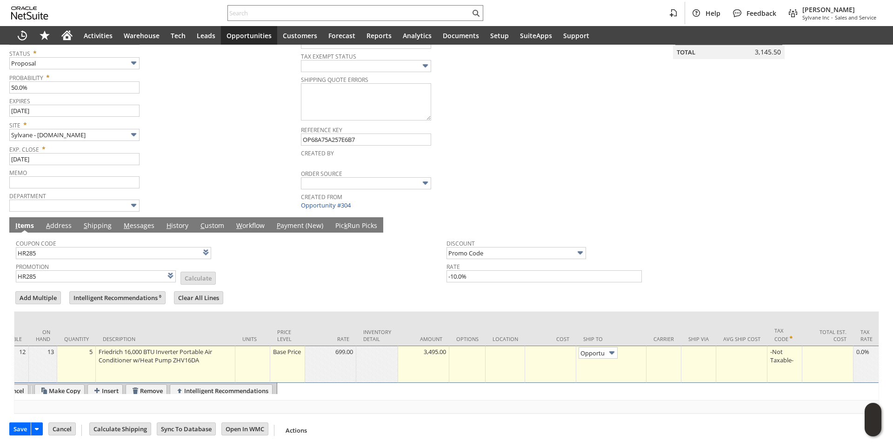
scroll to position [0, 58]
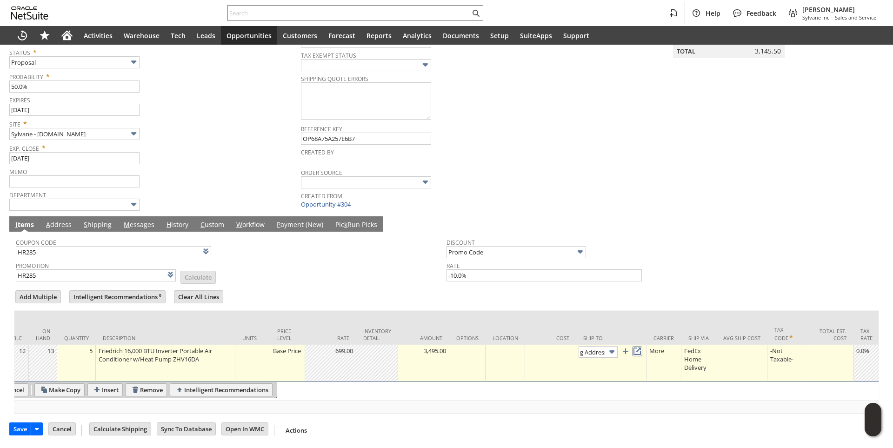
click at [642, 346] on link at bounding box center [637, 351] width 10 height 10
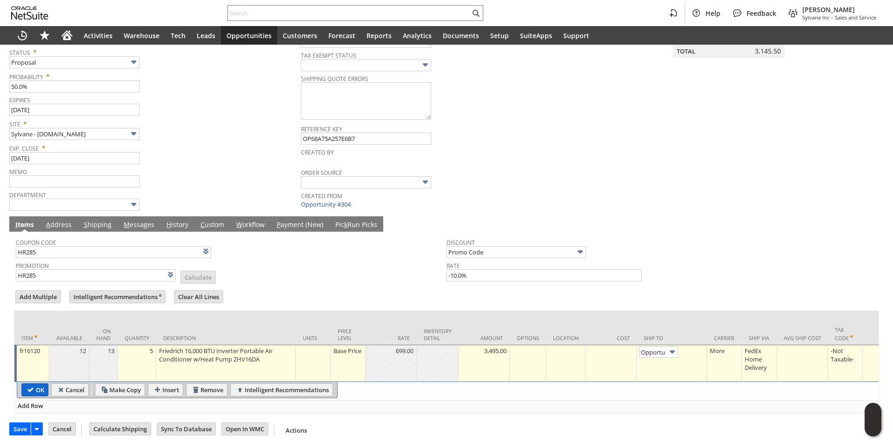
click at [35, 384] on input "OK" at bounding box center [35, 390] width 26 height 12
type input "Add"
type input "Copy Previous"
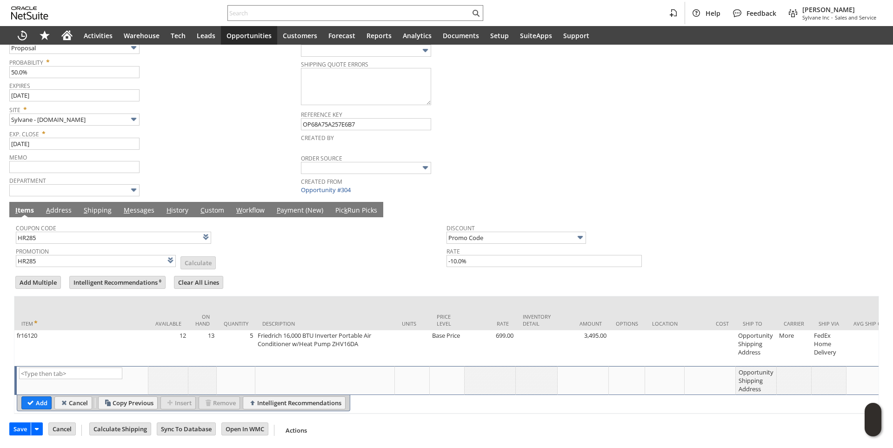
click at [138, 208] on link "M essages" at bounding box center [138, 211] width 35 height 10
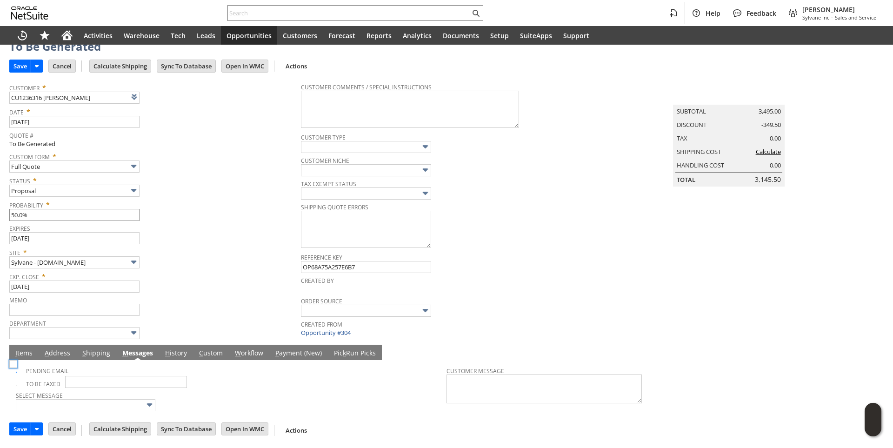
scroll to position [33, 0]
click at [127, 64] on input "Calculate Shipping" at bounding box center [120, 66] width 61 height 12
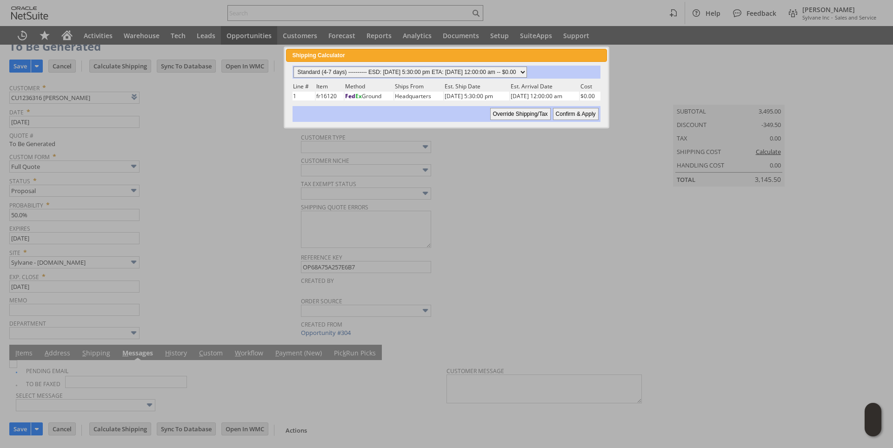
click at [527, 72] on select "Standard (4-7 days) ---------- ESD: 08/22/2025 5:30:00 pm ETA: 08/25/2025 12:00…" at bounding box center [409, 71] width 233 height 11
select select "3 Day ------------------------ ESD: 08/22/2025 5:30:00 pm ETA: 08/25/2025 12:00…"
click at [293, 66] on select "Standard (4-7 days) ---------- ESD: 08/22/2025 5:30:00 pm ETA: 08/25/2025 12:00…" at bounding box center [409, 71] width 233 height 11
click at [574, 113] on input "Confirm & Apply" at bounding box center [576, 114] width 46 height 12
type input "NotExempt"
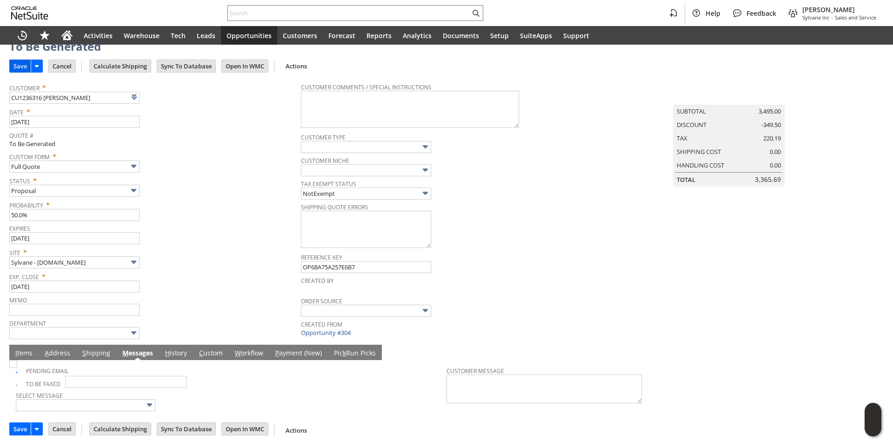
click at [27, 63] on input "Save" at bounding box center [20, 66] width 21 height 12
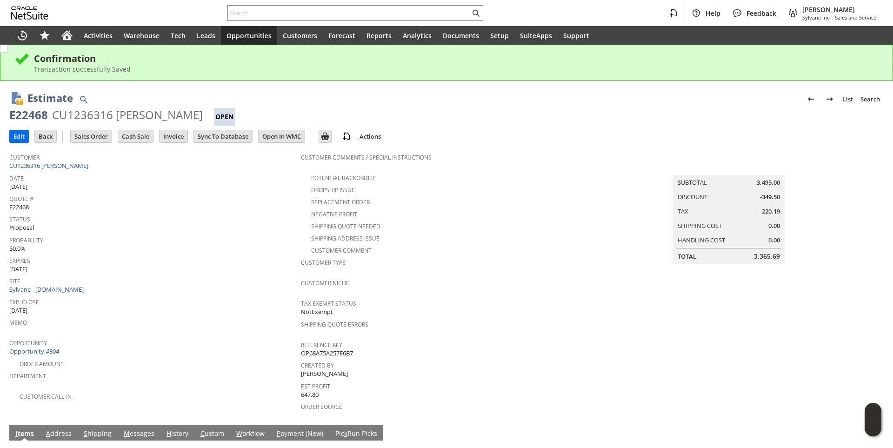
click at [257, 37] on span "Opportunities" at bounding box center [248, 35] width 45 height 9
